Goal: Information Seeking & Learning: Learn about a topic

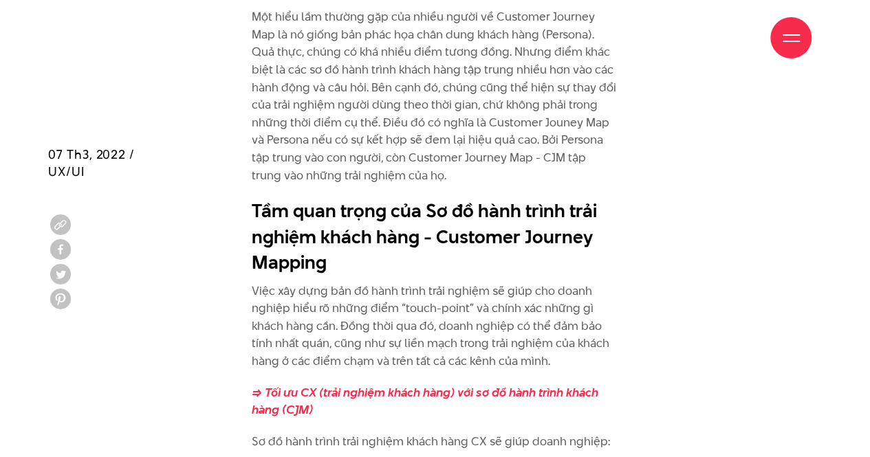
scroll to position [2269, 0]
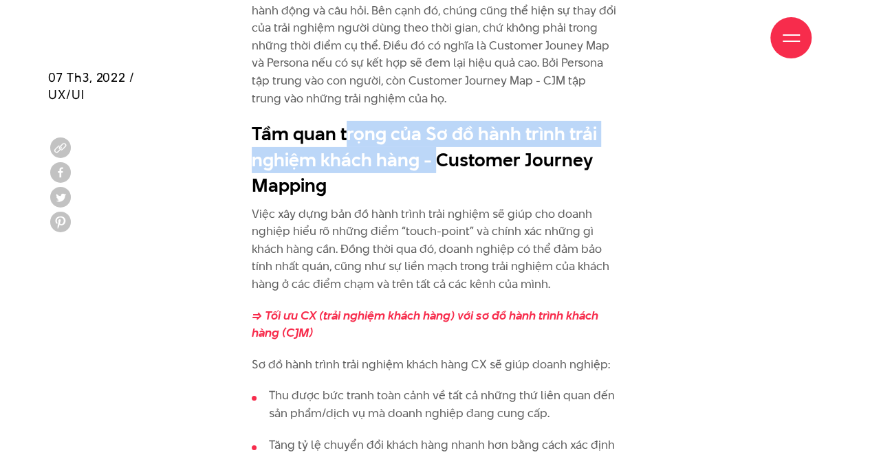
drag, startPoint x: 344, startPoint y: 133, endPoint x: 432, endPoint y: 166, distance: 94.0
click at [432, 166] on h2 "Tầm quan trọng của Sơ đồ hành trình trải nghiệm khách hàng - Customer Journey M…" at bounding box center [435, 160] width 367 height 78
drag, startPoint x: 329, startPoint y: 135, endPoint x: 326, endPoint y: 171, distance: 35.9
click at [326, 171] on h2 "Tầm quan trọng của Sơ đồ hành trình trải nghiệm khách hàng - Customer Journey M…" at bounding box center [435, 160] width 367 height 78
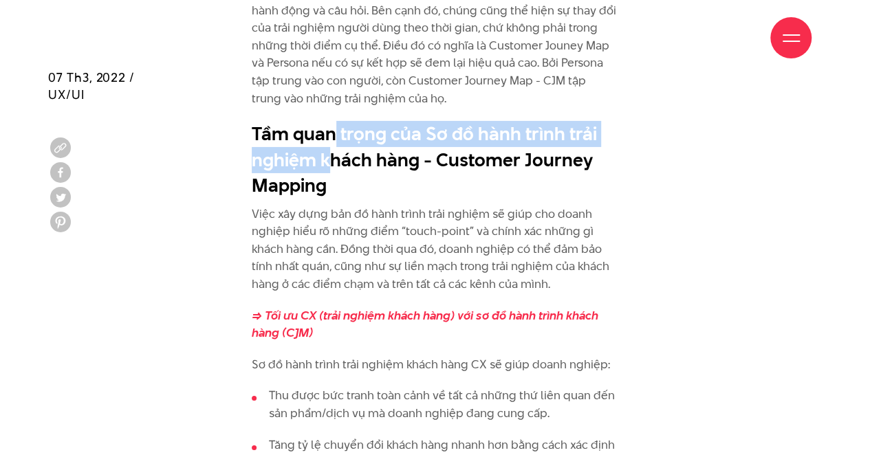
click at [330, 171] on h2 "Tầm quan trọng của Sơ đồ hành trình trải nghiệm khách hàng - Customer Journey M…" at bounding box center [435, 160] width 367 height 78
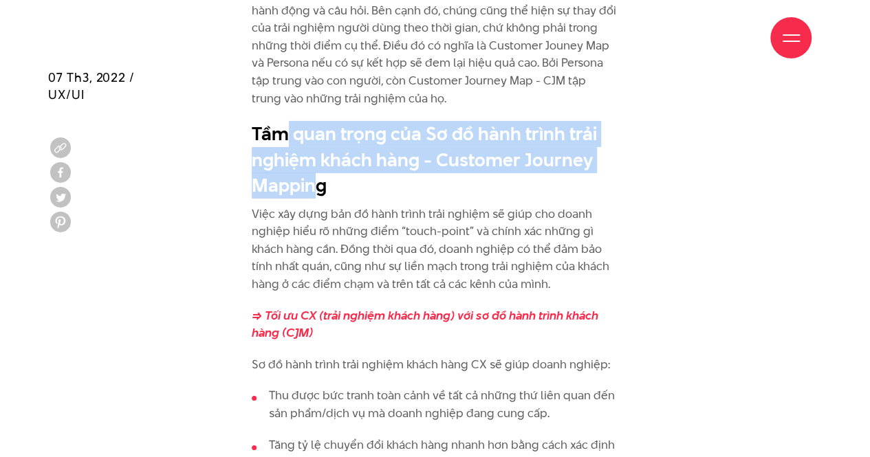
drag, startPoint x: 287, startPoint y: 135, endPoint x: 315, endPoint y: 190, distance: 62.1
click at [315, 190] on h2 "Tầm quan trọng của Sơ đồ hành trình trải nghiệm khách hàng - Customer Journey M…" at bounding box center [435, 160] width 367 height 78
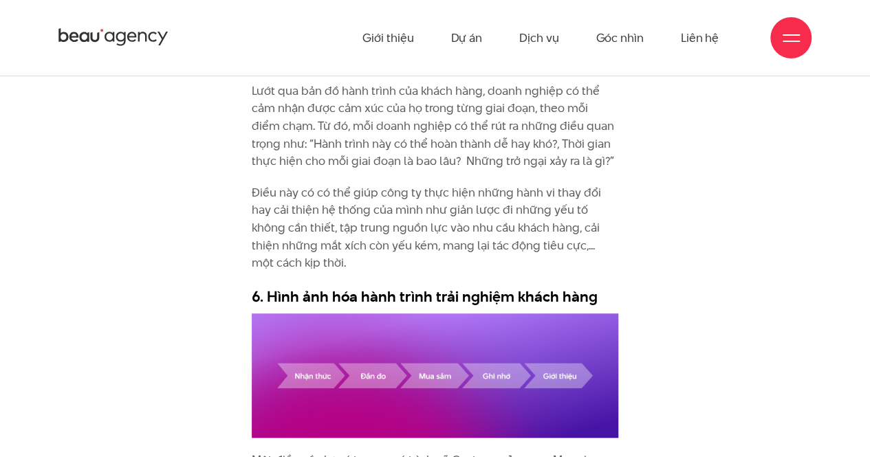
scroll to position [5226, 0]
